Goal: Task Accomplishment & Management: Complete application form

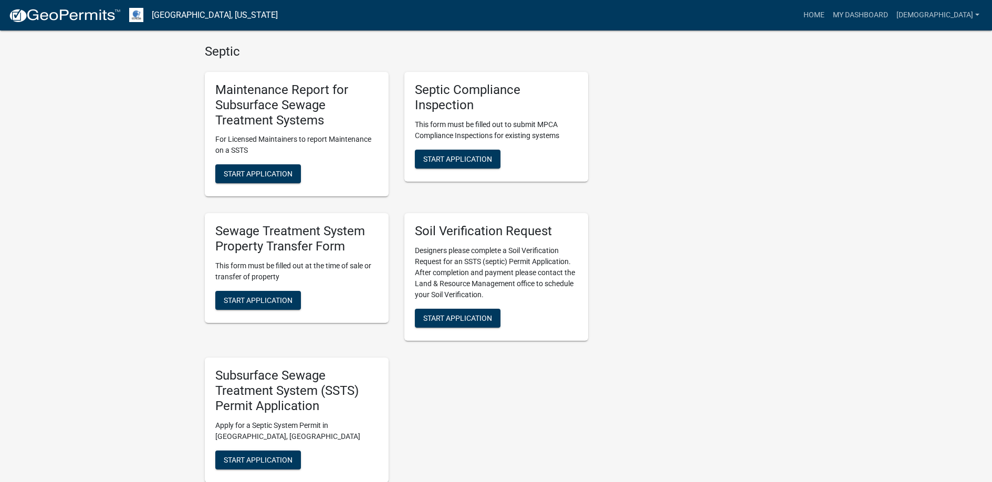
scroll to position [630, 0]
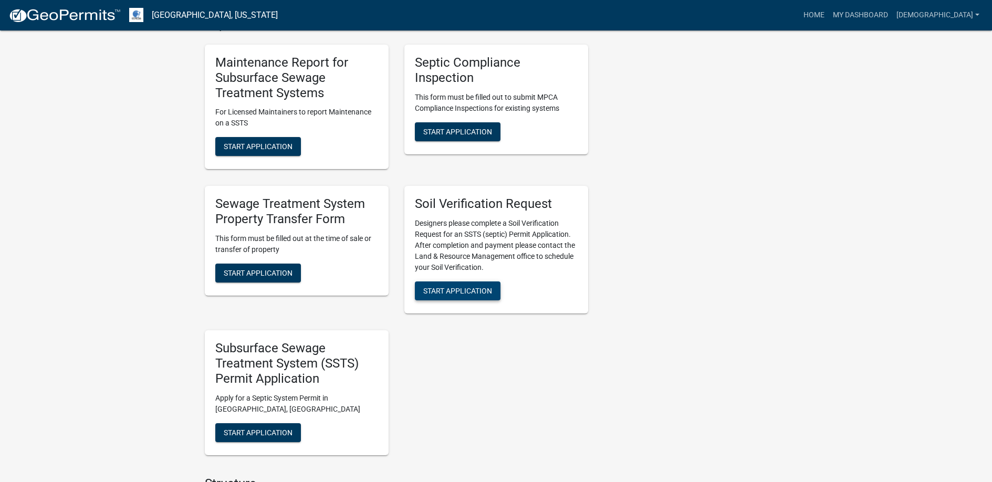
click at [454, 287] on span "Start Application" at bounding box center [457, 291] width 69 height 8
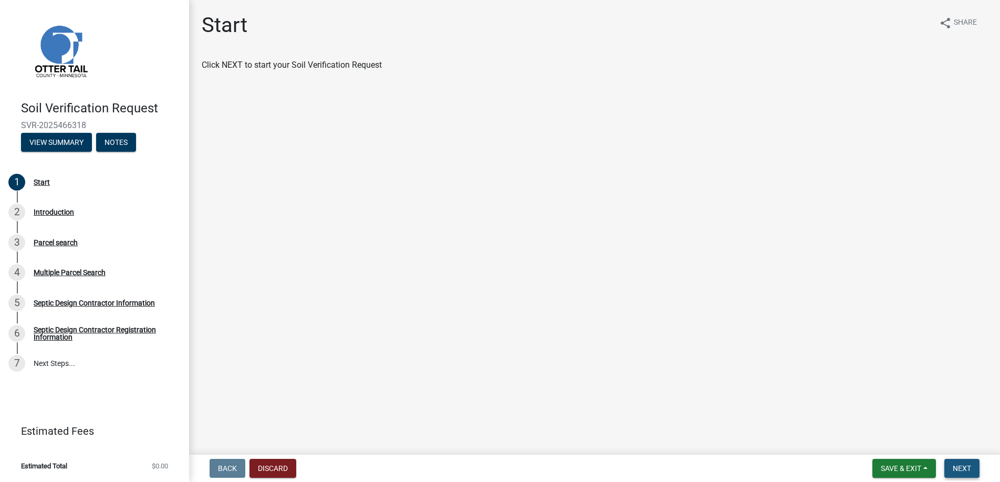
click at [959, 467] on span "Next" at bounding box center [962, 468] width 18 height 8
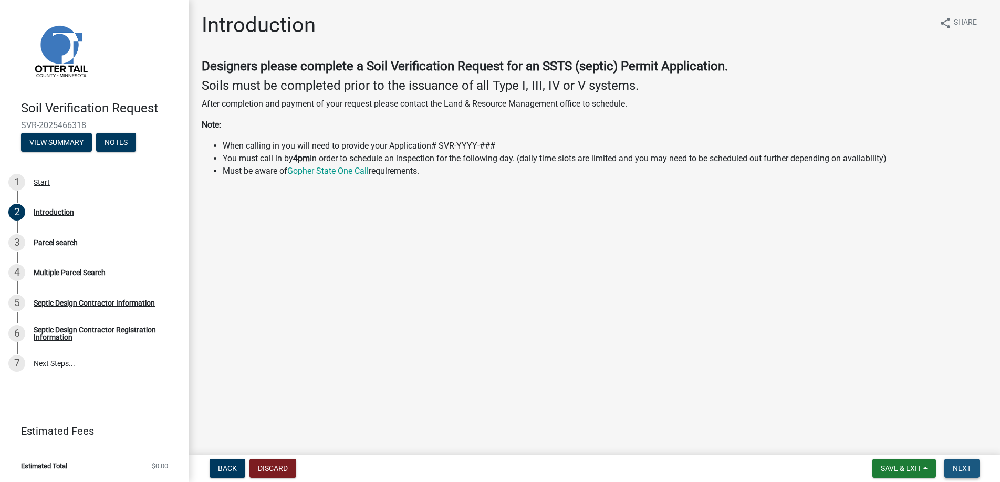
click at [959, 467] on span "Next" at bounding box center [962, 468] width 18 height 8
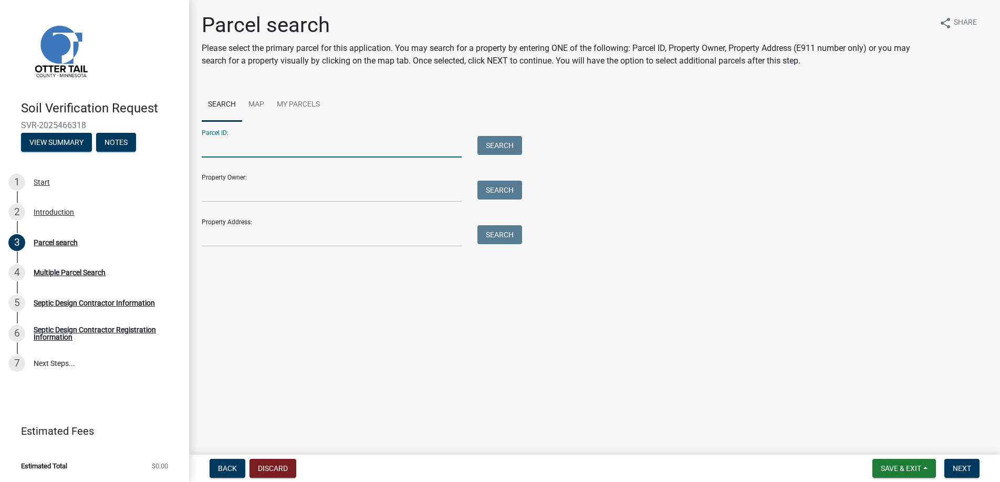
click at [225, 149] on input "Parcel ID:" at bounding box center [332, 147] width 260 height 22
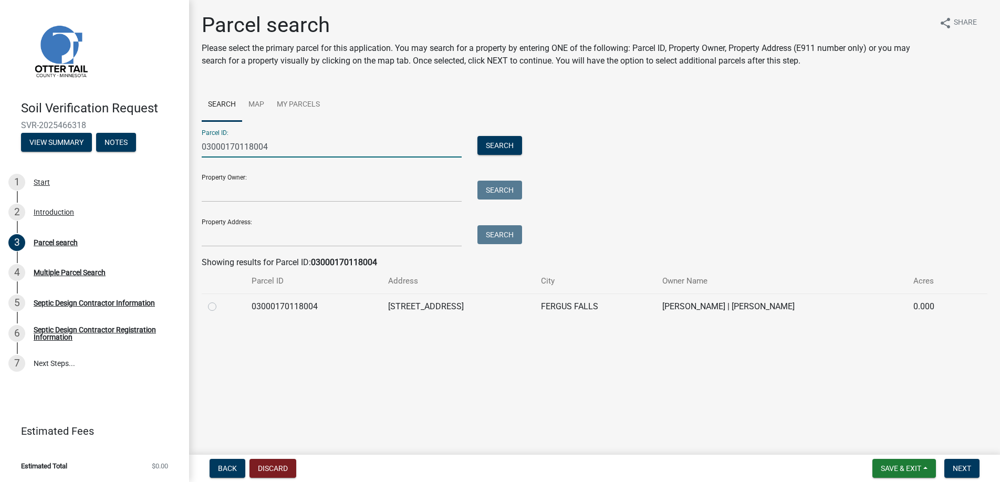
type input "03000170118004"
click at [221, 300] on label at bounding box center [221, 300] width 0 height 0
click at [221, 305] on input "radio" at bounding box center [224, 303] width 7 height 7
radio input "true"
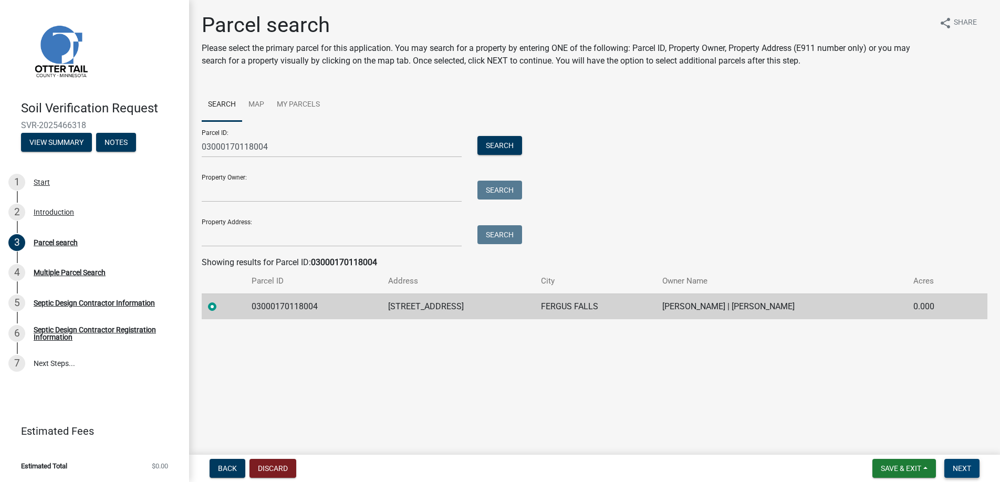
click at [956, 465] on span "Next" at bounding box center [962, 468] width 18 height 8
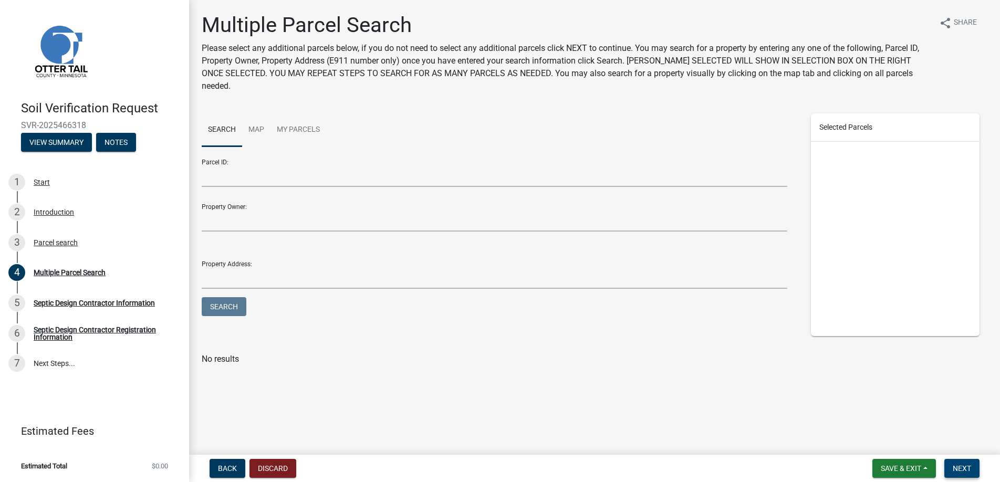
click at [956, 464] on span "Next" at bounding box center [962, 468] width 18 height 8
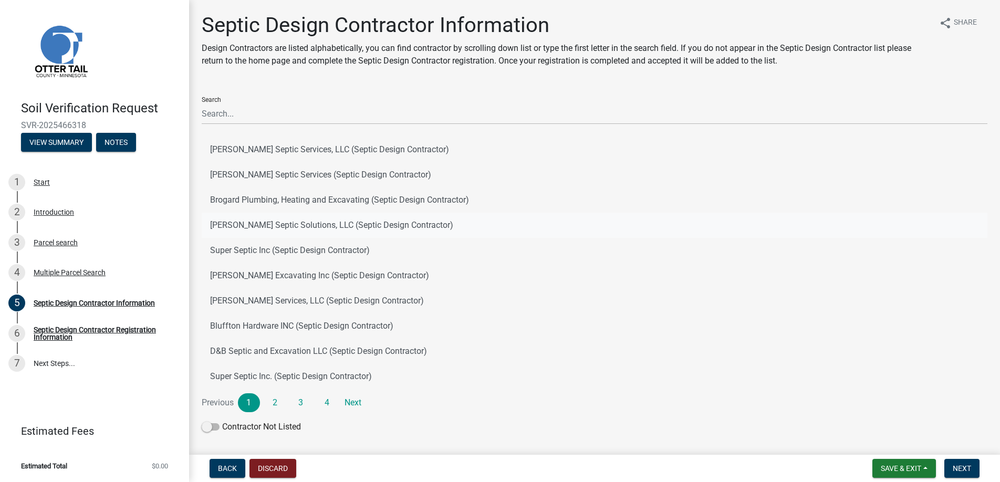
click at [265, 221] on button "[PERSON_NAME] Septic Solutions, LLC (Septic Design Contractor)" at bounding box center [595, 225] width 786 height 25
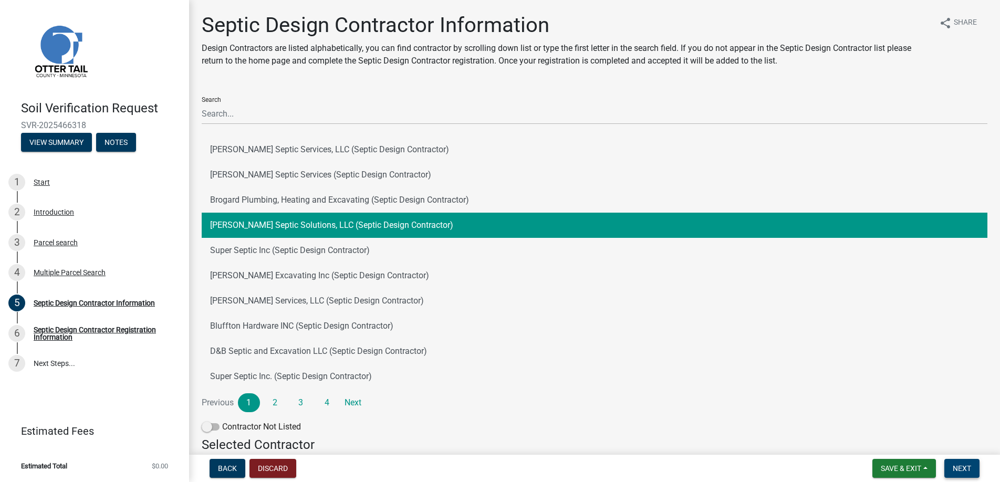
click at [958, 467] on span "Next" at bounding box center [962, 468] width 18 height 8
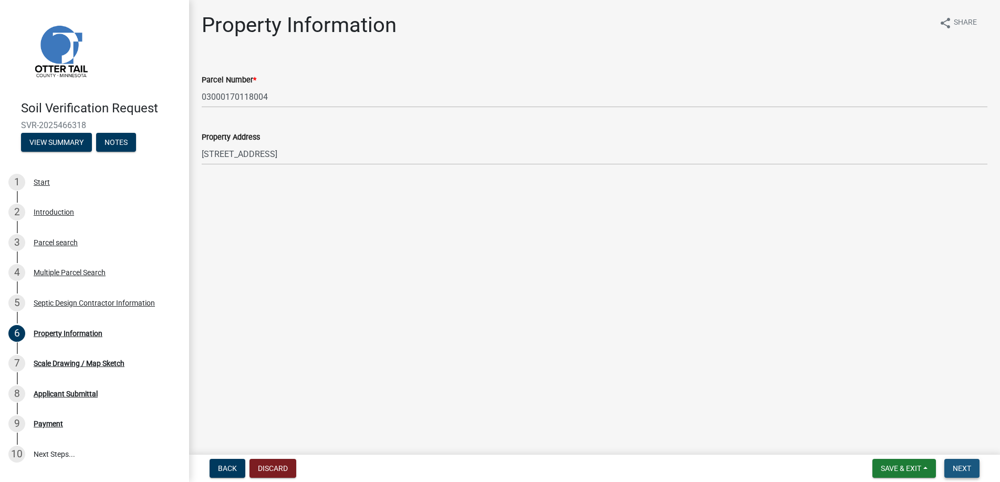
click at [958, 467] on span "Next" at bounding box center [962, 468] width 18 height 8
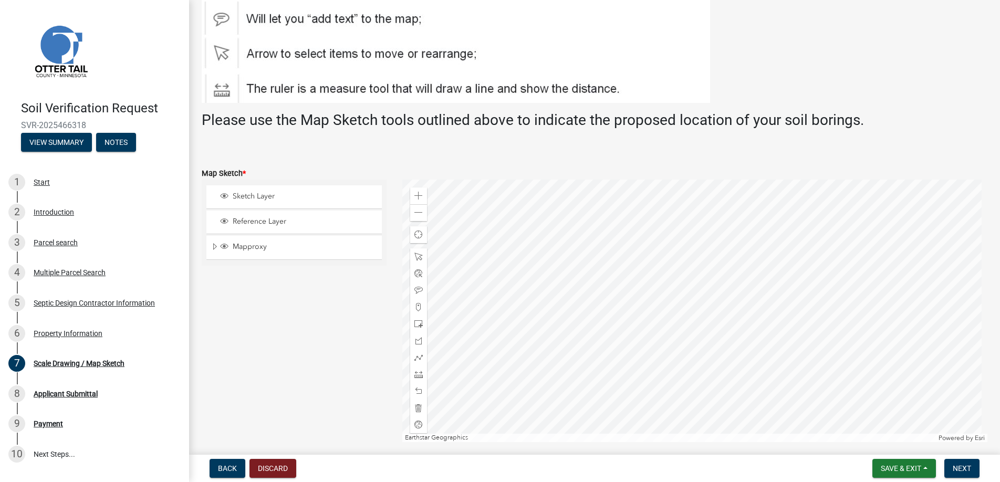
scroll to position [158, 0]
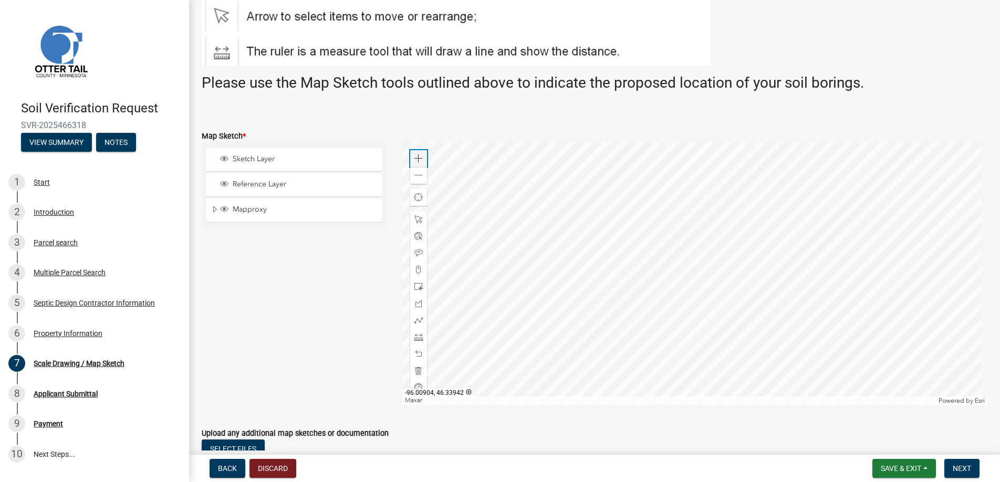
click at [417, 156] on span at bounding box center [418, 158] width 8 height 8
click at [415, 268] on span at bounding box center [418, 270] width 8 height 8
click at [707, 284] on div at bounding box center [695, 273] width 586 height 263
click at [961, 465] on span "Next" at bounding box center [962, 468] width 18 height 8
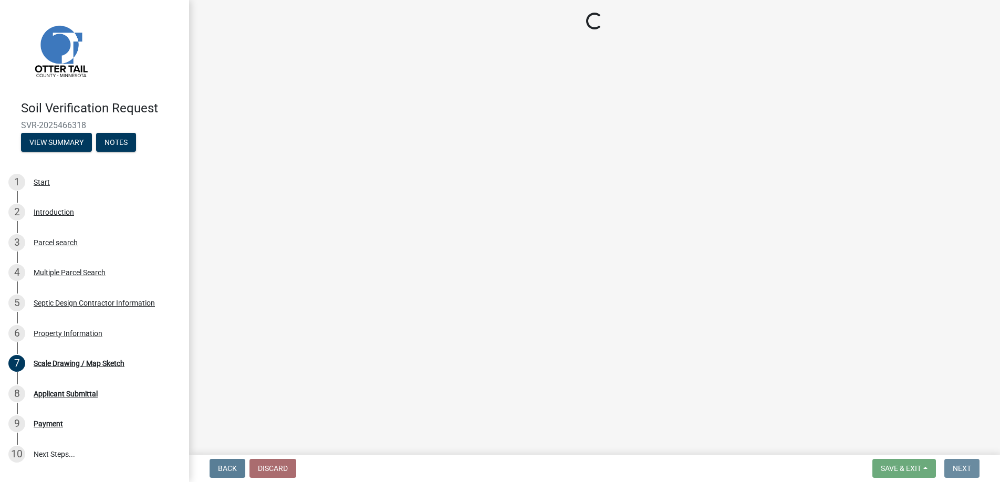
scroll to position [0, 0]
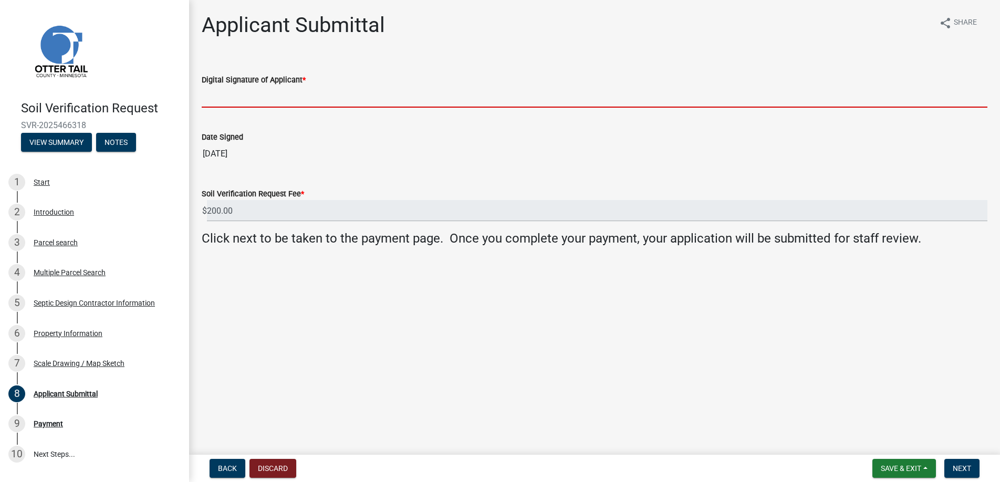
click at [227, 96] on input "Digital Signature of Applicant *" at bounding box center [595, 97] width 786 height 22
type input "[PERSON_NAME]"
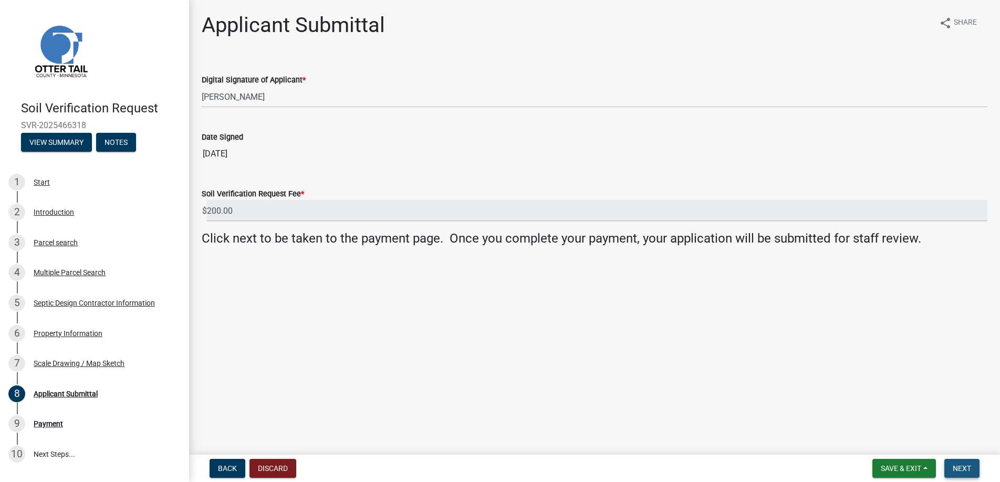
click at [961, 465] on span "Next" at bounding box center [962, 468] width 18 height 8
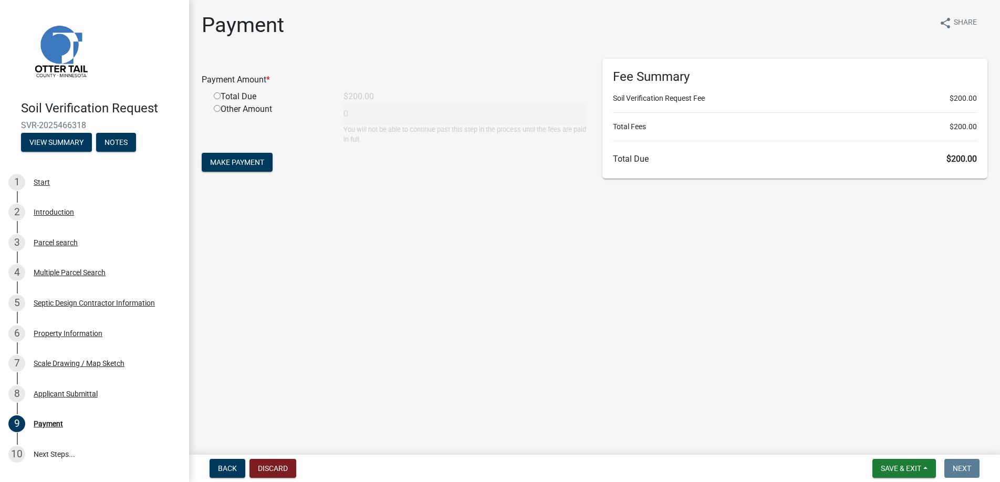
click at [217, 95] on input "radio" at bounding box center [217, 95] width 7 height 7
radio input "true"
type input "200"
click at [227, 158] on span "Make Payment" at bounding box center [237, 162] width 54 height 8
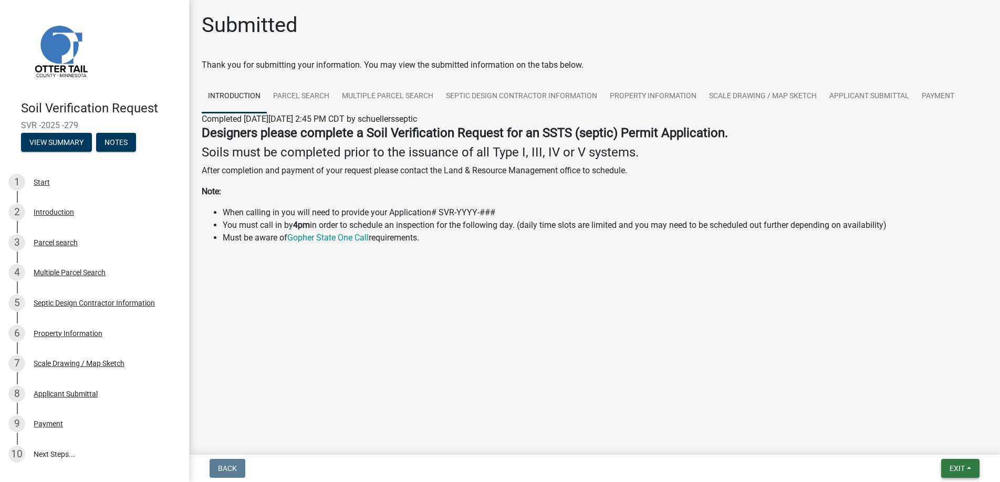
click at [956, 464] on span "Exit" at bounding box center [957, 468] width 15 height 8
click at [932, 441] on button "Save & Exit" at bounding box center [938, 441] width 84 height 25
